Goal: Find specific page/section: Find specific page/section

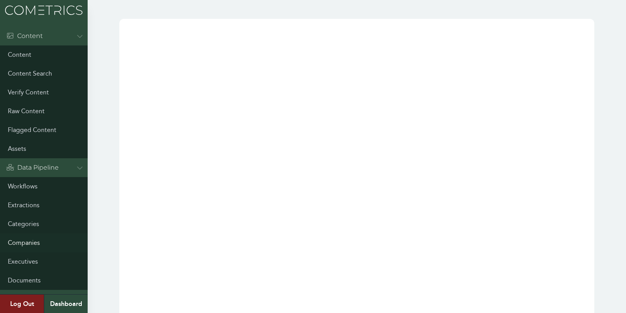
click at [27, 240] on link "Companies" at bounding box center [44, 242] width 88 height 19
